Goal: Information Seeking & Learning: Find specific fact

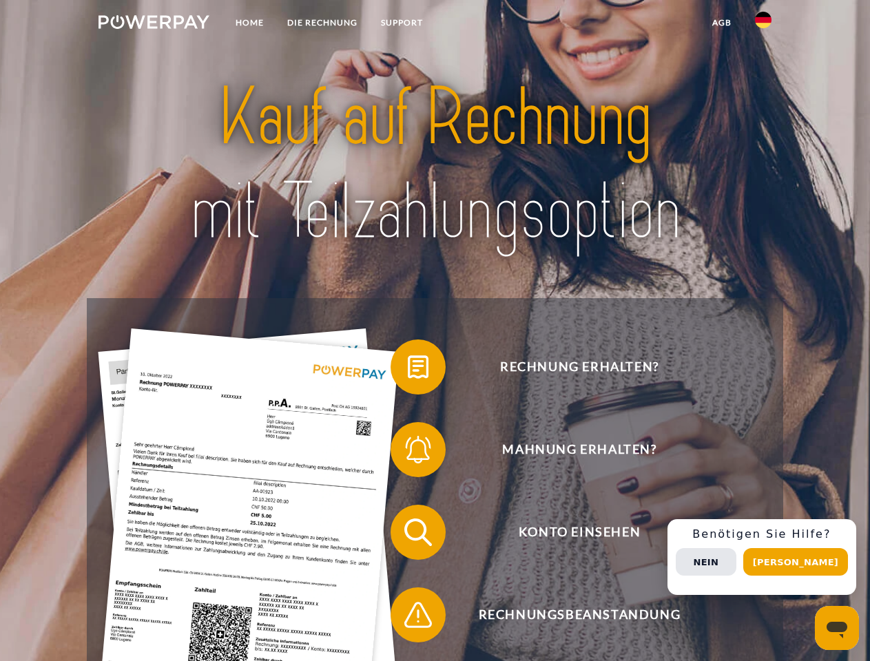
click at [154, 24] on img at bounding box center [154, 22] width 111 height 14
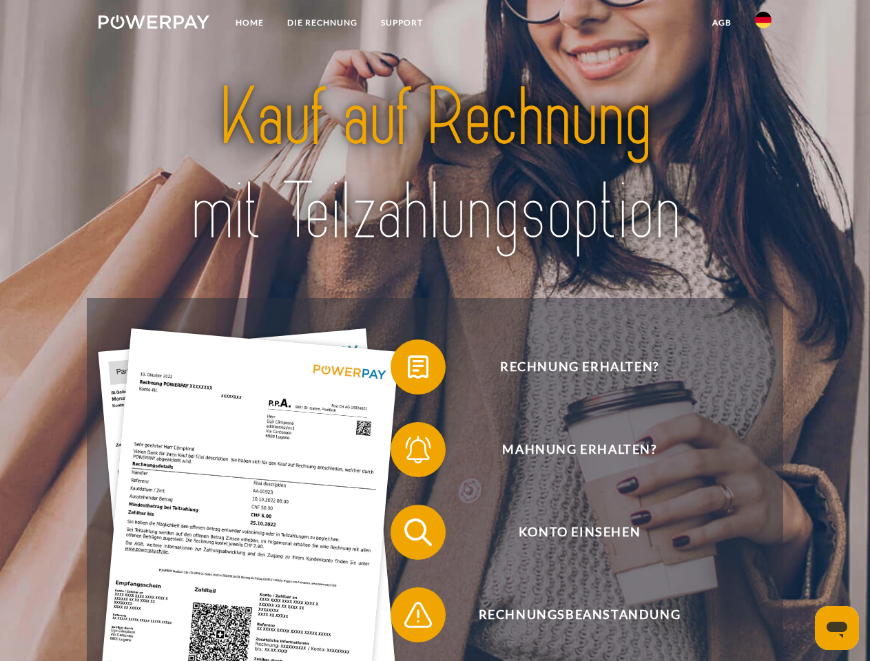
click at [763, 24] on img at bounding box center [763, 20] width 17 height 17
click at [721, 23] on link "agb" at bounding box center [722, 22] width 43 height 25
click at [408, 370] on span at bounding box center [397, 367] width 69 height 69
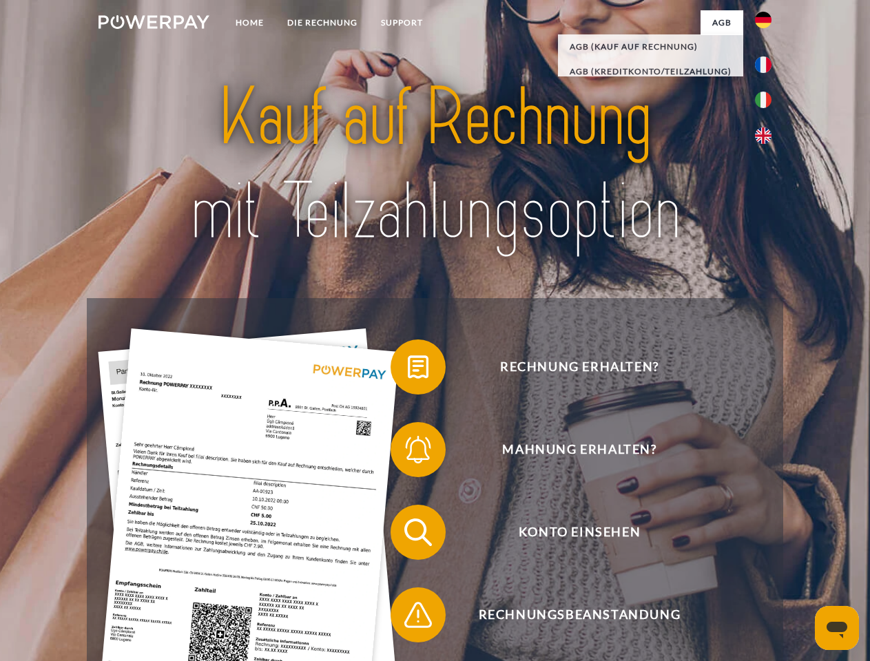
click at [408, 453] on div "Rechnung erhalten? Mahnung erhalten? Konto einsehen" at bounding box center [435, 573] width 696 height 551
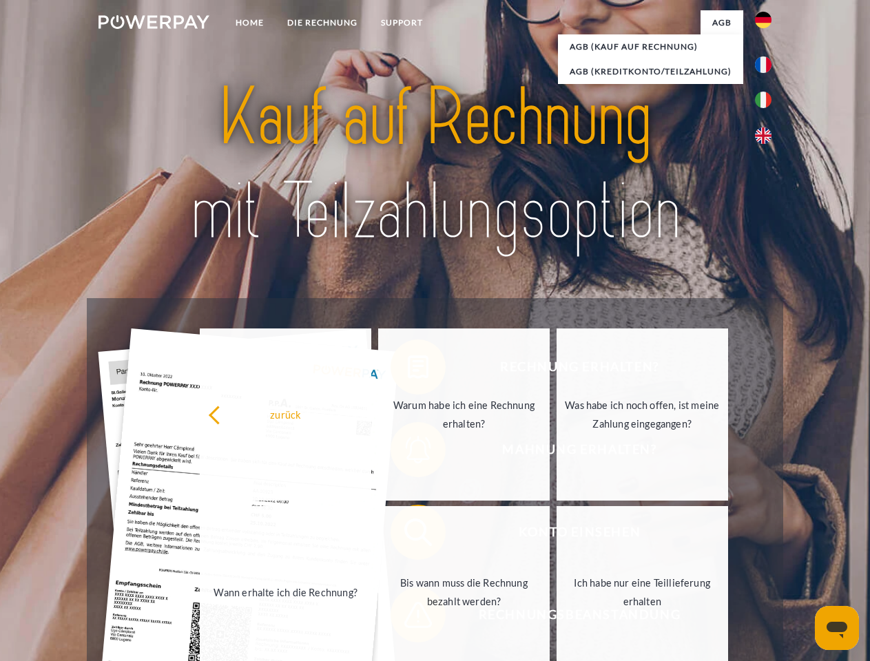
click at [408, 535] on link "Bis wann muss die Rechnung bezahlt werden?" at bounding box center [464, 592] width 172 height 172
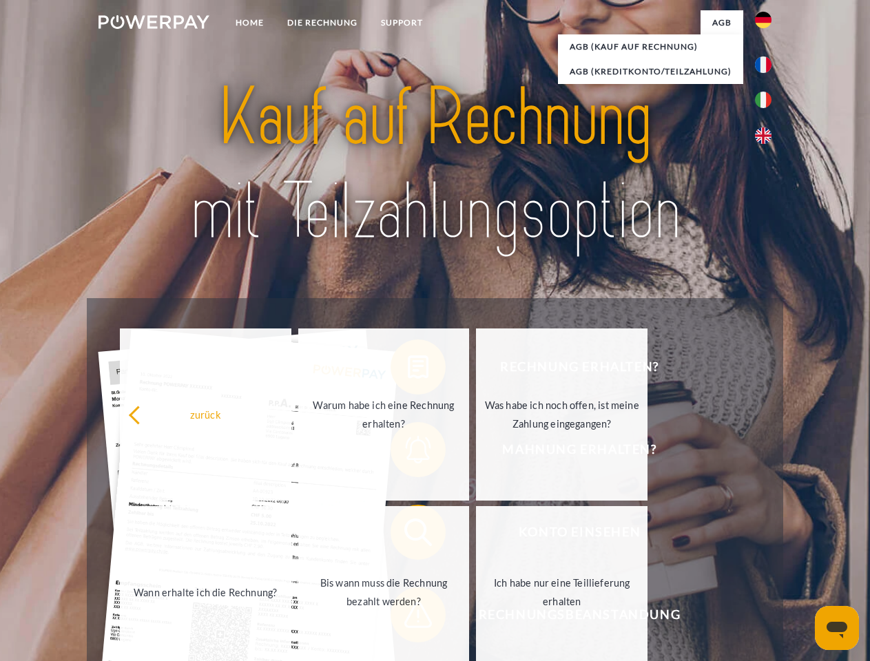
click at [408, 618] on div "Rechnung erhalten? Mahnung erhalten? Konto einsehen" at bounding box center [435, 573] width 696 height 551
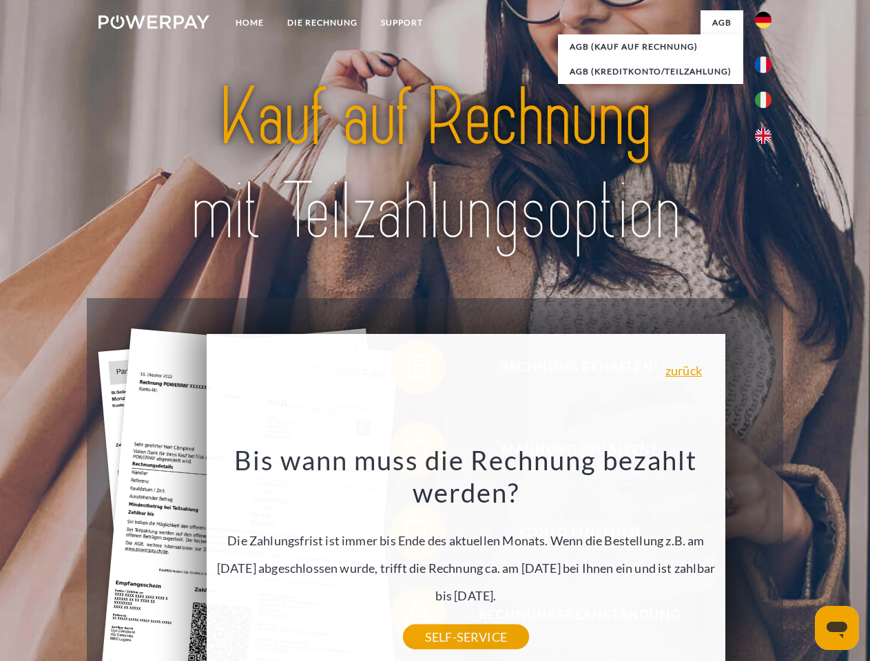
click at [767, 557] on div "Rechnung erhalten? Mahnung erhalten? Konto einsehen" at bounding box center [435, 573] width 696 height 551
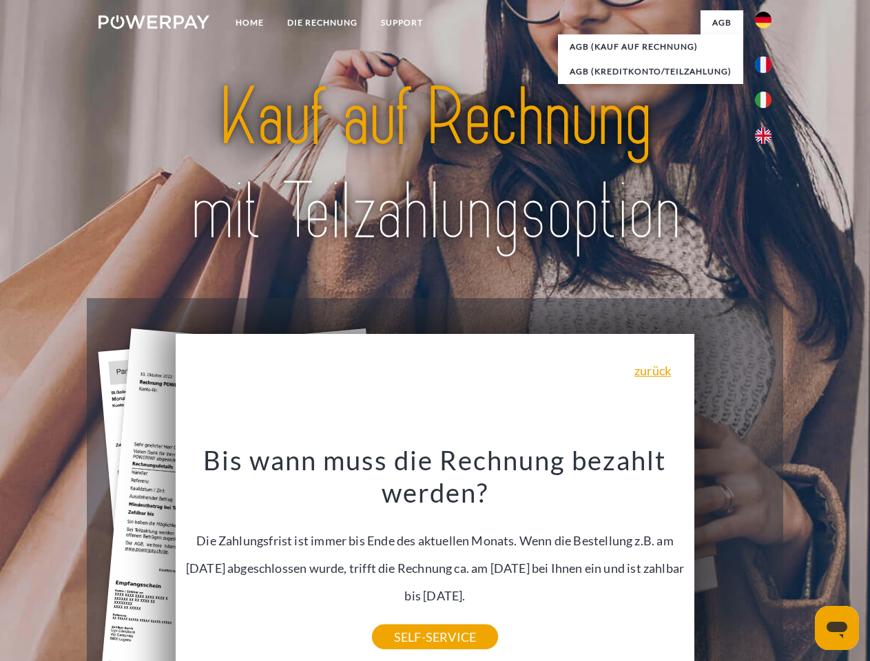
click at [733, 560] on span "Konto einsehen" at bounding box center [580, 532] width 338 height 55
click at [801, 562] on header "Home DIE RECHNUNG SUPPORT" at bounding box center [435, 475] width 870 height 951
